Goal: Task Accomplishment & Management: Manage account settings

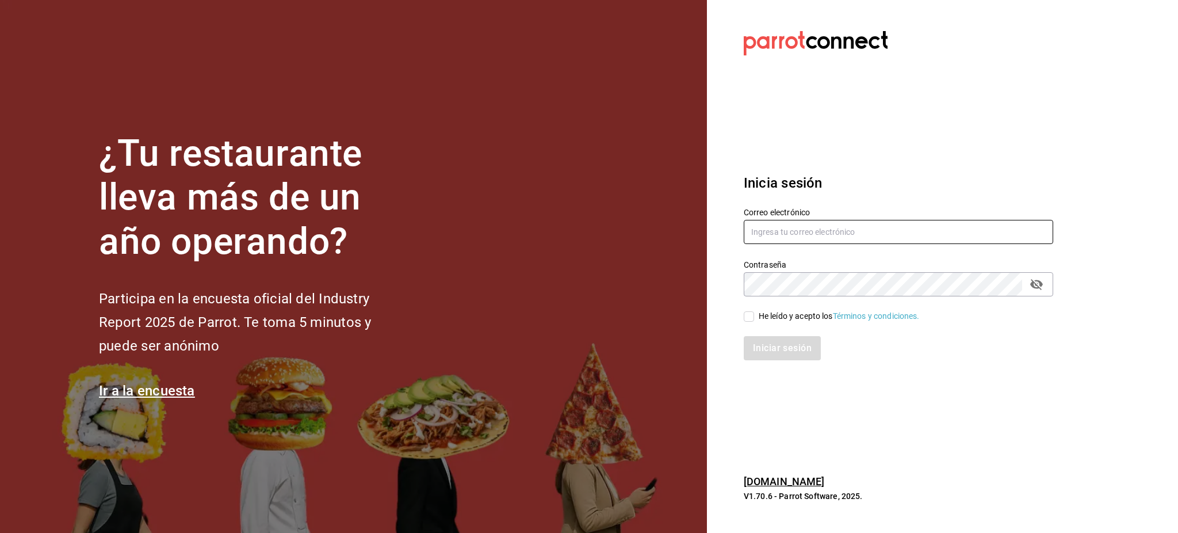
click at [836, 230] on input "text" at bounding box center [898, 232] width 309 height 24
click at [990, 234] on input "text" at bounding box center [898, 232] width 309 height 24
paste input "cococrazy@tijuana.com"
type input "cococrazy@tijuana.com"
click at [826, 309] on div "He leído y acepto los Términos y condiciones." at bounding box center [891, 309] width 323 height 26
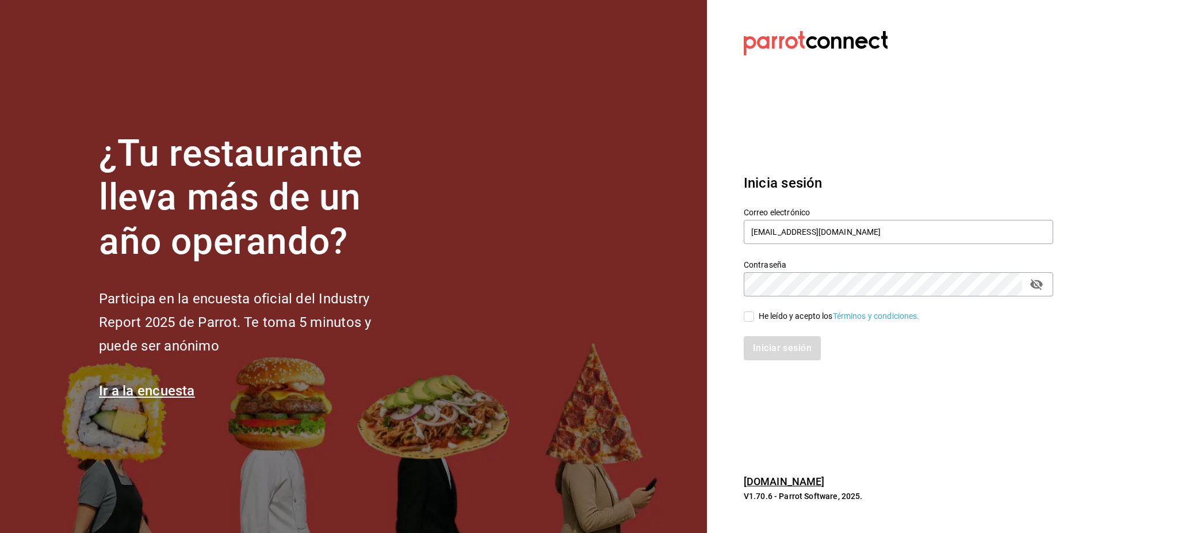
click at [824, 313] on div "He leído y acepto los Términos y condiciones." at bounding box center [839, 316] width 161 height 12
click at [754, 313] on input "He leído y acepto los Términos y condiciones." at bounding box center [749, 316] width 10 height 10
checkbox input "true"
click at [797, 358] on button "Iniciar sesión" at bounding box center [783, 348] width 78 height 24
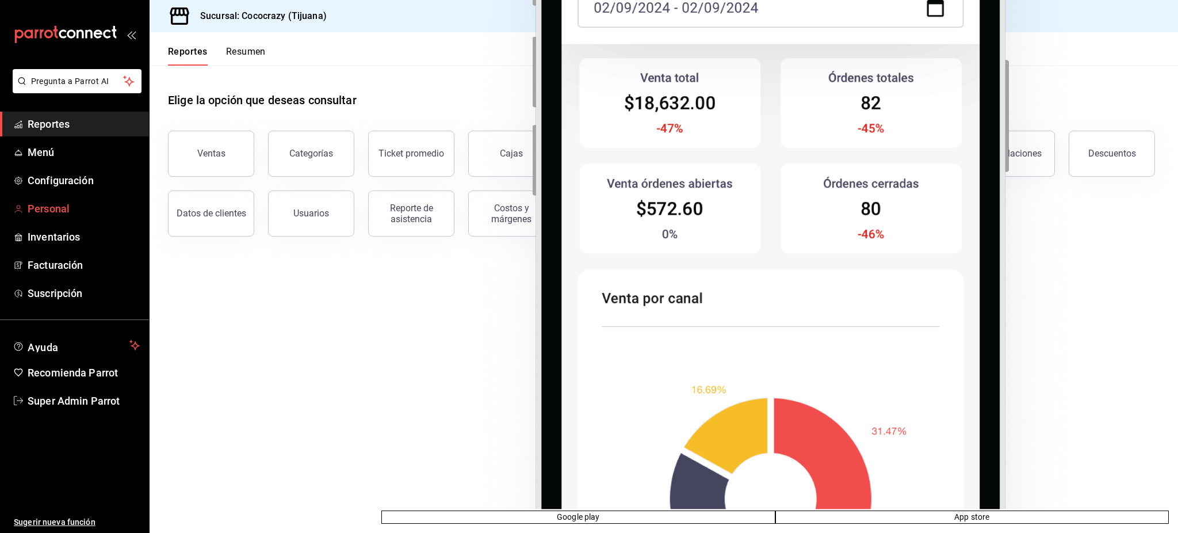
click at [46, 210] on span "Personal" at bounding box center [84, 209] width 112 height 16
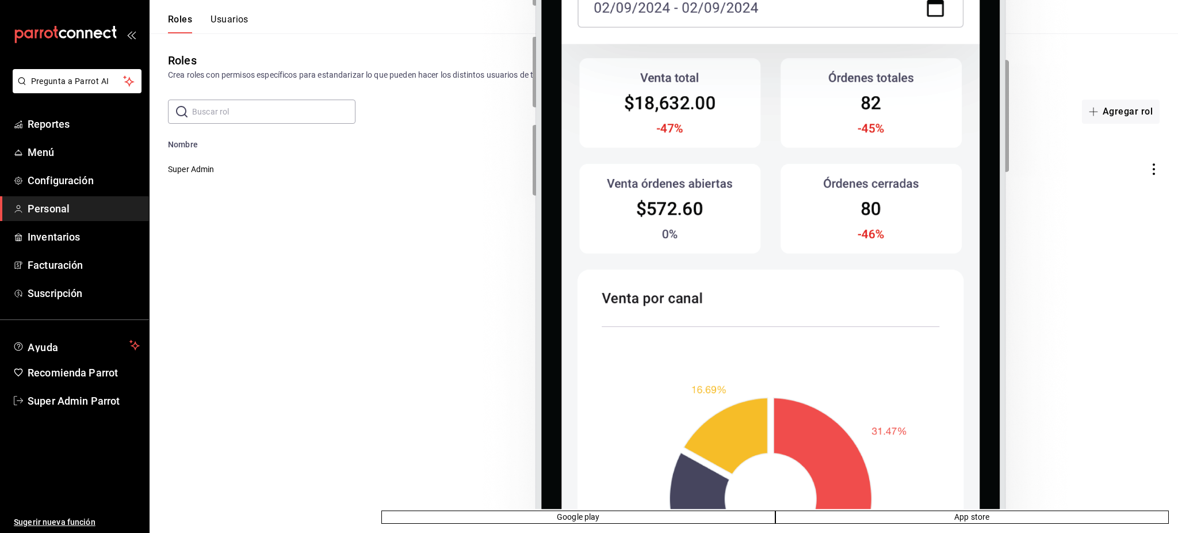
click at [227, 25] on button "Usuarios" at bounding box center [230, 24] width 38 height 20
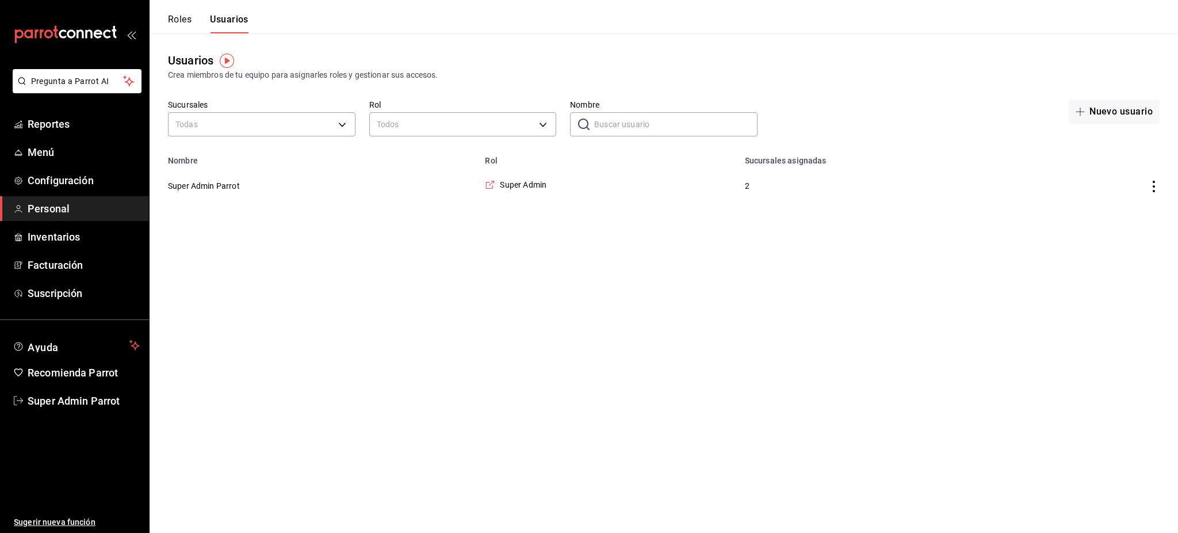
click at [151, 28] on div "Roles Usuarios" at bounding box center [199, 16] width 99 height 33
click at [170, 18] on button "Roles" at bounding box center [180, 24] width 24 height 20
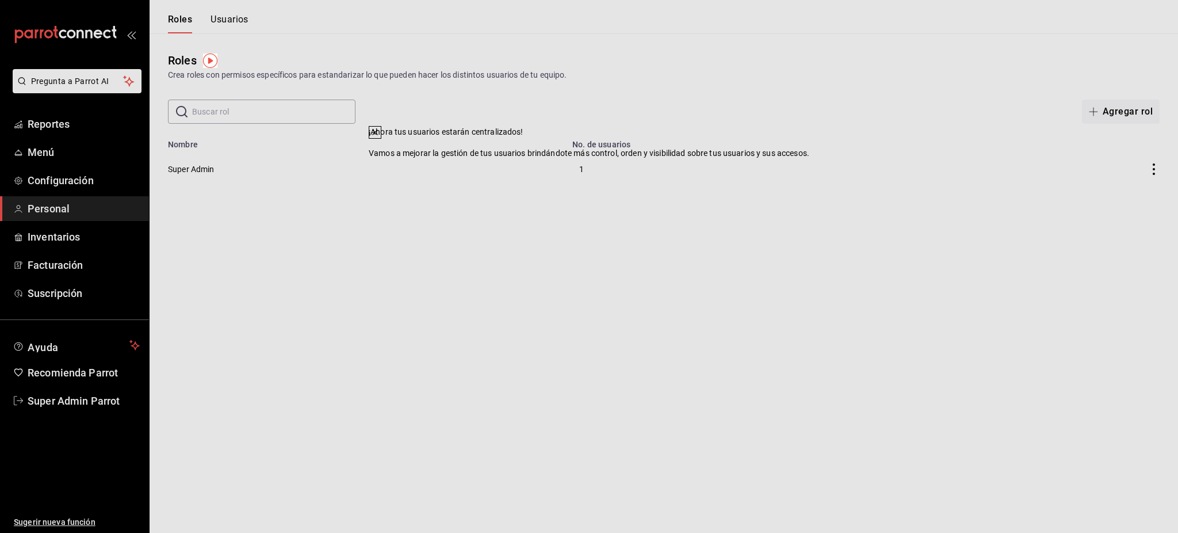
click at [380, 137] on icon at bounding box center [374, 132] width 9 height 9
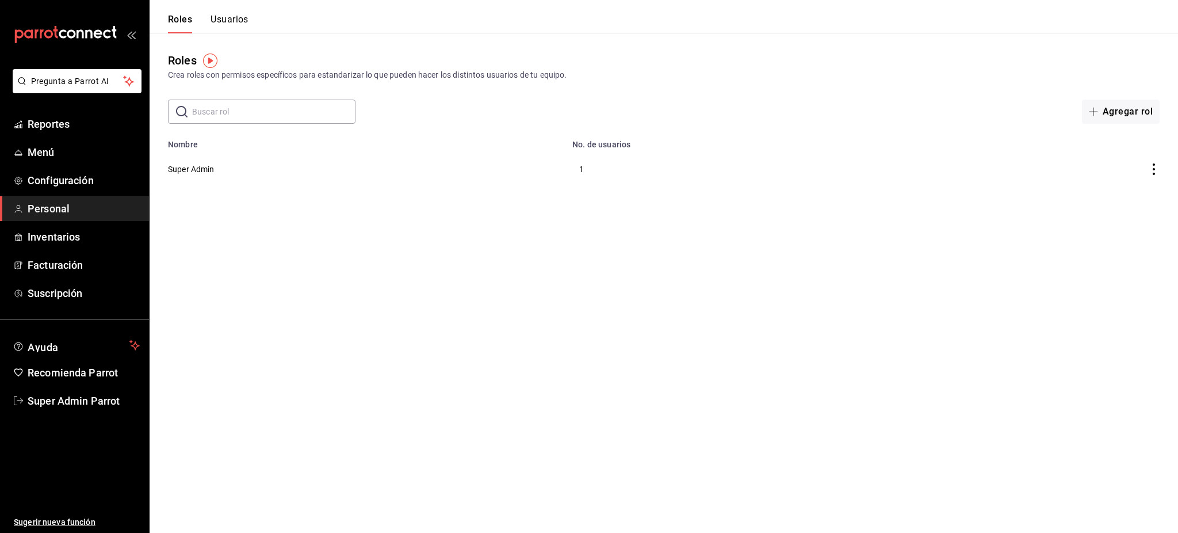
click at [565, 189] on html "Pregunta a Parrot AI Reportes Menú Configuración Personal Inventarios Facturaci…" at bounding box center [589, 94] width 1178 height 189
click at [236, 25] on button "Usuarios" at bounding box center [230, 24] width 38 height 20
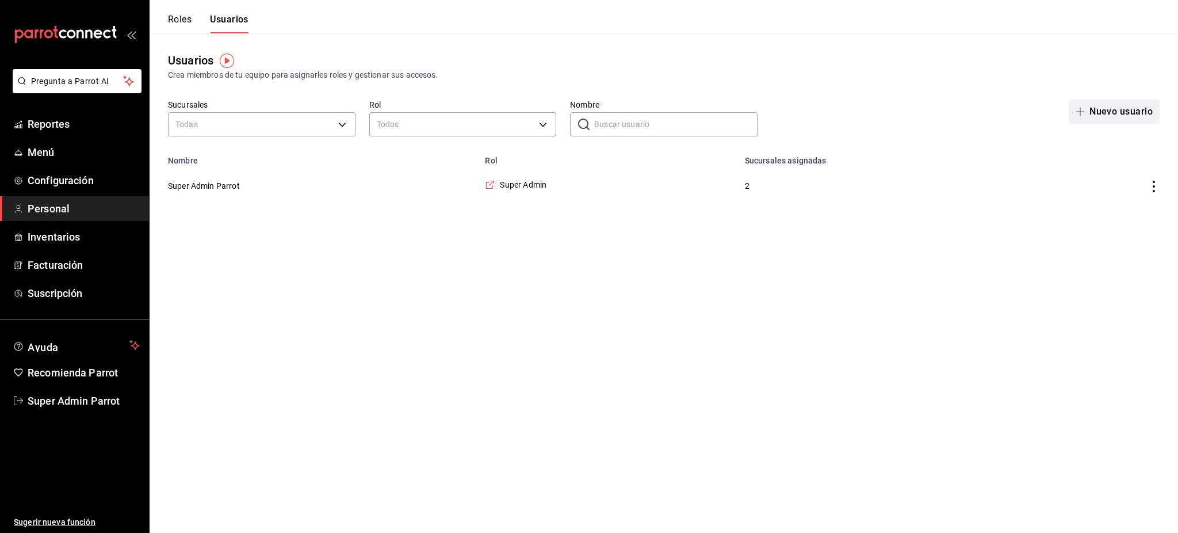
click at [1130, 105] on button "Nuevo usuario" at bounding box center [1114, 112] width 91 height 24
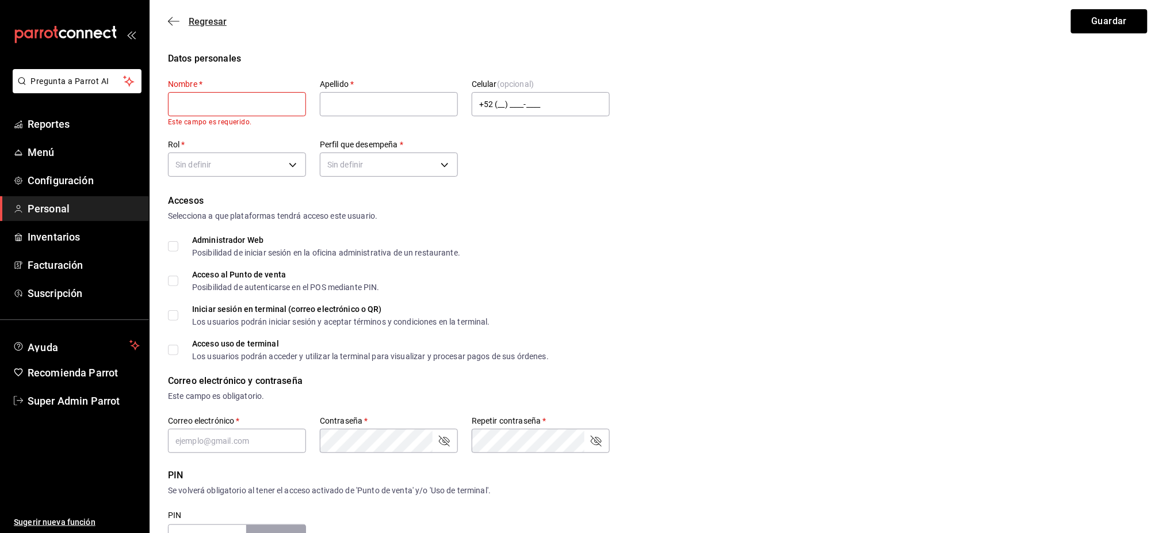
click at [189, 21] on span "Regresar" at bounding box center [208, 21] width 38 height 11
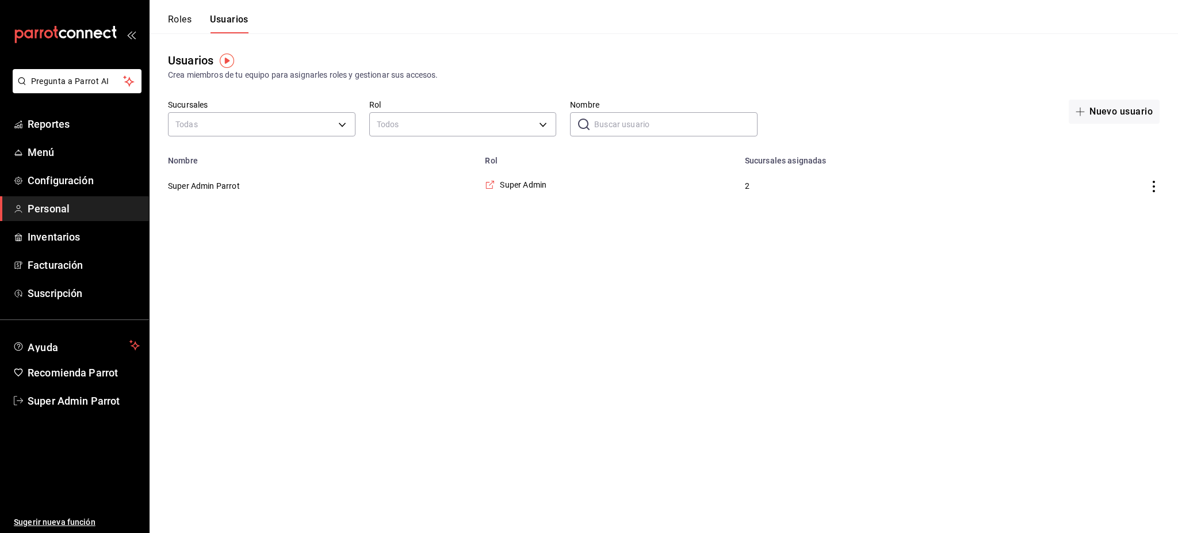
click at [728, 206] on html "Pregunta a Parrot AI Reportes Menú Configuración Personal Inventarios Facturaci…" at bounding box center [589, 103] width 1178 height 206
click at [362, 206] on html "Pregunta a Parrot AI Reportes Menú Configuración Personal Inventarios Facturaci…" at bounding box center [589, 103] width 1178 height 206
